Goal: Transaction & Acquisition: Subscribe to service/newsletter

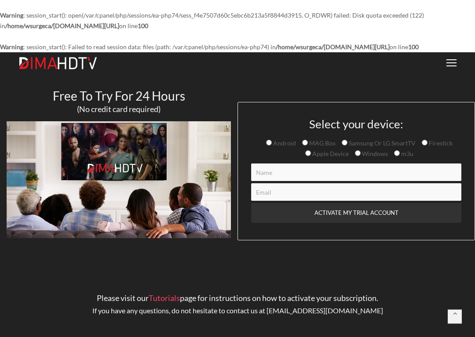
scroll to position [59, 0]
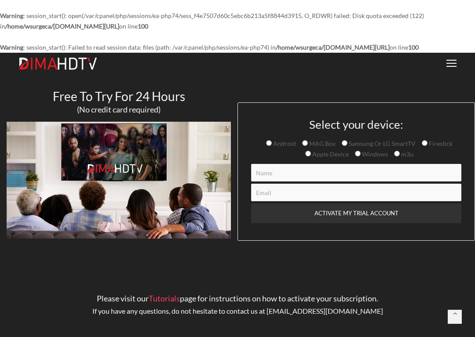
click at [427, 140] on input "Firestick" at bounding box center [425, 143] width 6 height 6
radio input "true"
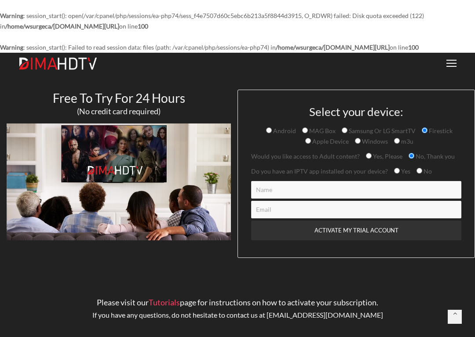
click at [396, 168] on input "Yes" at bounding box center [397, 171] width 6 height 6
radio input "true"
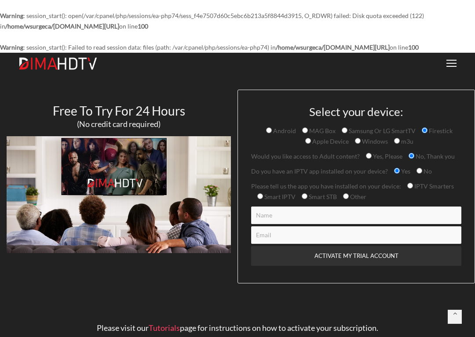
click at [411, 183] on input "IPTV Smarters" at bounding box center [410, 186] width 6 height 6
radio input "true"
click at [411, 183] on input "IPTV Smarters" at bounding box center [410, 186] width 6 height 6
click at [345, 194] on input "Other" at bounding box center [346, 197] width 6 height 6
radio input "true"
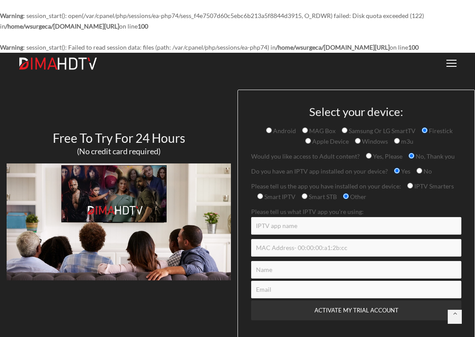
click at [337, 217] on input "Contact form" at bounding box center [356, 226] width 210 height 18
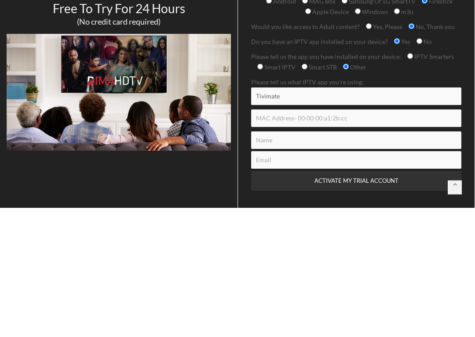
type input "Tivimate"
click at [373, 261] on input "Contact form" at bounding box center [356, 270] width 210 height 18
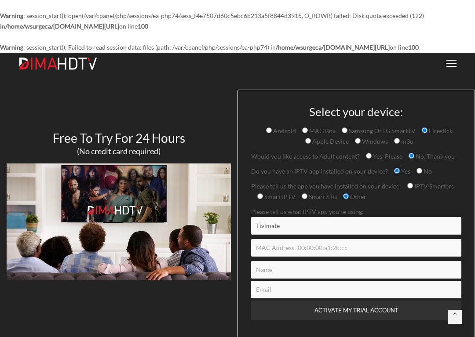
type input "[EMAIL_ADDRESS][DOMAIN_NAME]"
type input "[PERSON_NAME]"
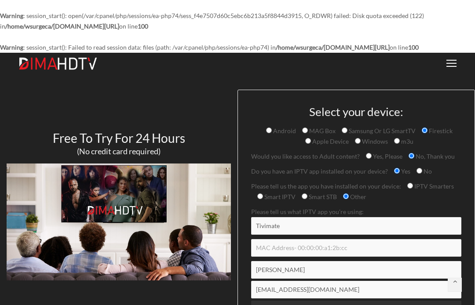
scroll to position [140, 0]
click at [378, 301] on input "ACTIVATE MY TRIAL ACCOUNT" at bounding box center [356, 311] width 210 height 20
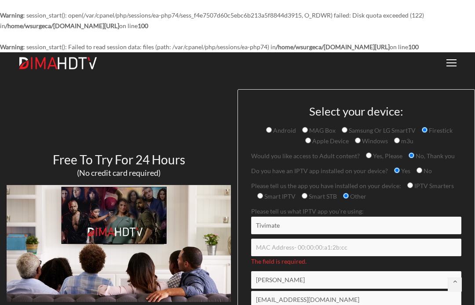
scroll to position [0, 0]
